Goal: Task Accomplishment & Management: Use online tool/utility

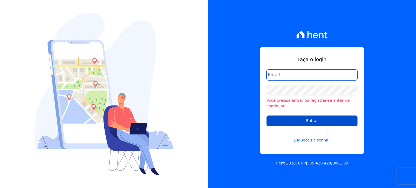
type input "[PERSON_NAME][EMAIL_ADDRESS][PERSON_NAME][DOMAIN_NAME]"
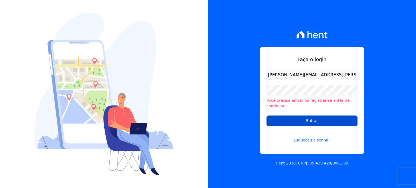
click at [280, 118] on input "Entrar" at bounding box center [312, 121] width 91 height 11
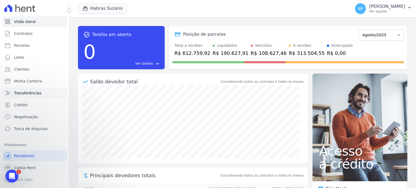
click at [18, 96] on link "Transferências" at bounding box center [34, 93] width 65 height 11
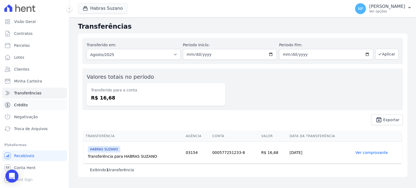
click at [23, 108] on link "Crédito" at bounding box center [34, 105] width 65 height 11
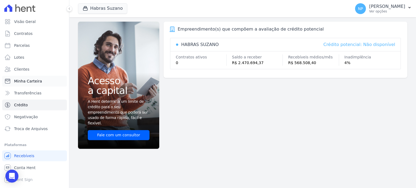
click at [32, 81] on span "Minha Carteira" at bounding box center [28, 81] width 28 height 5
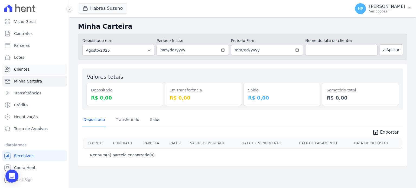
click at [21, 72] on link "Clientes" at bounding box center [34, 69] width 65 height 11
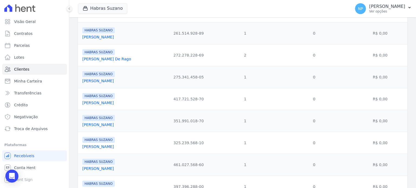
scroll to position [163, 0]
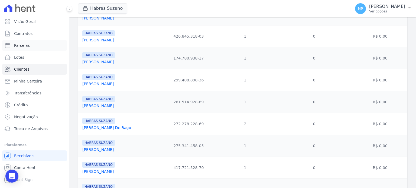
click at [30, 50] on link "Parcelas" at bounding box center [34, 45] width 65 height 11
click at [34, 47] on link "Parcelas" at bounding box center [34, 45] width 65 height 11
select select
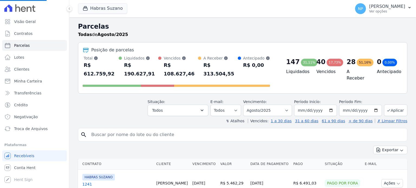
select select
click at [331, 105] on input "2025-08-01" at bounding box center [315, 110] width 43 height 11
type input "[DATE]"
click at [373, 105] on input "2025-08-31" at bounding box center [360, 110] width 43 height 11
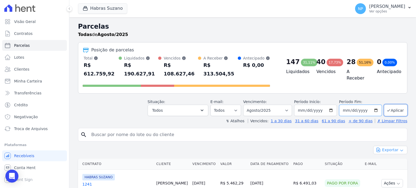
type input "[DATE]"
click at [395, 105] on button "Aplicar" at bounding box center [395, 111] width 23 height 12
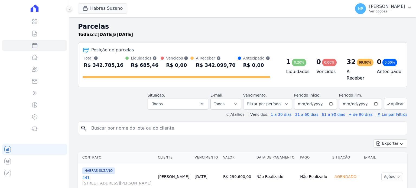
select select
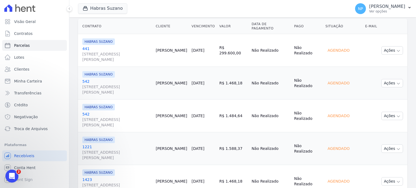
scroll to position [60, 0]
